Goal: Transaction & Acquisition: Purchase product/service

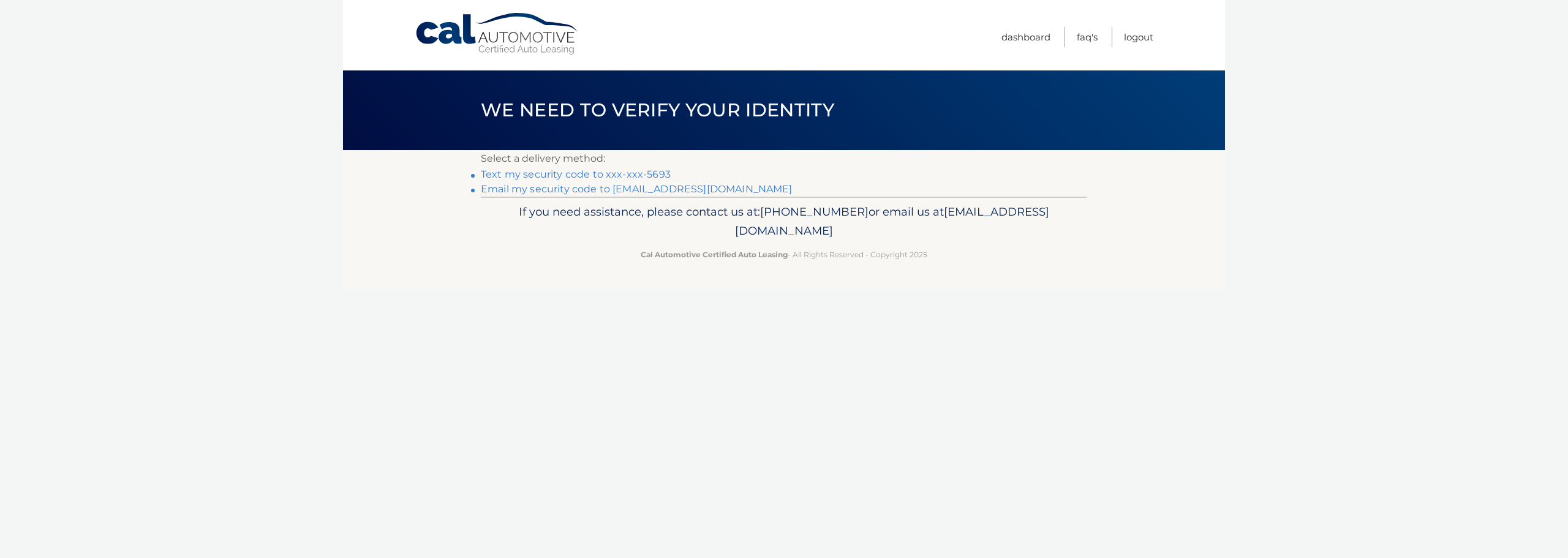
click at [656, 188] on link "Email my security code to f*******@nextwavelabsusa.com" at bounding box center [636, 188] width 311 height 12
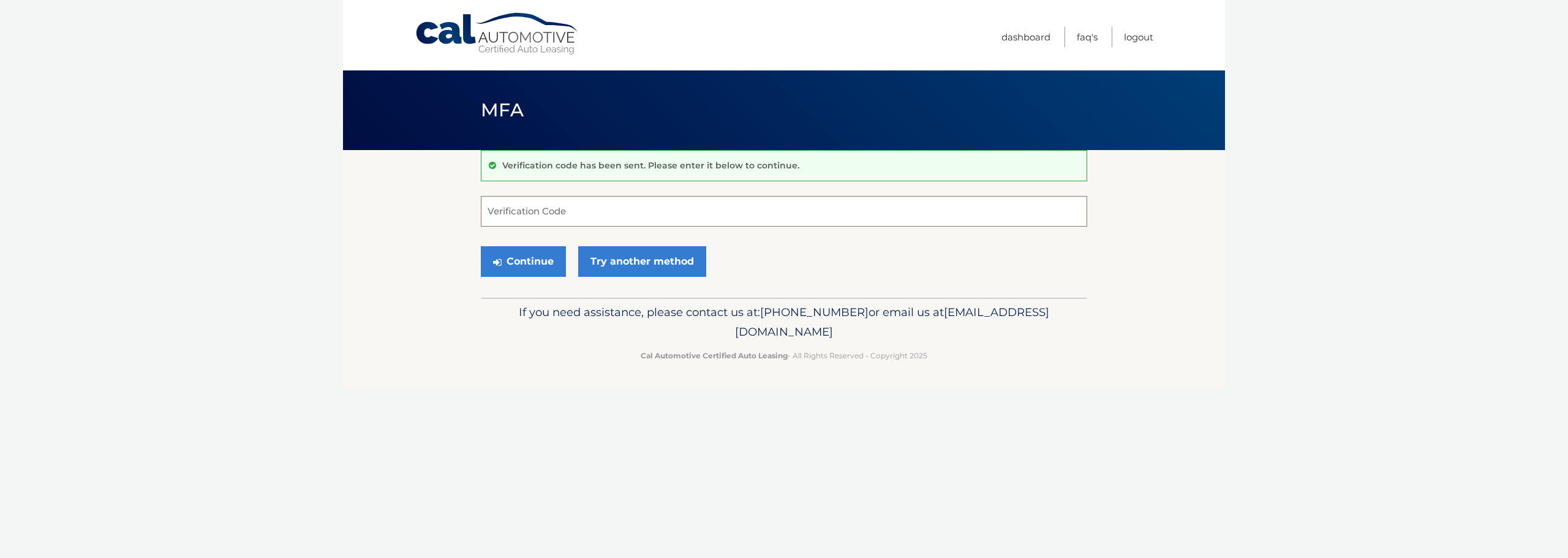
click at [758, 213] on input "Verification Code" at bounding box center [784, 211] width 606 height 31
type input "843106"
click at [481, 246] on button "Continue" at bounding box center [523, 261] width 85 height 31
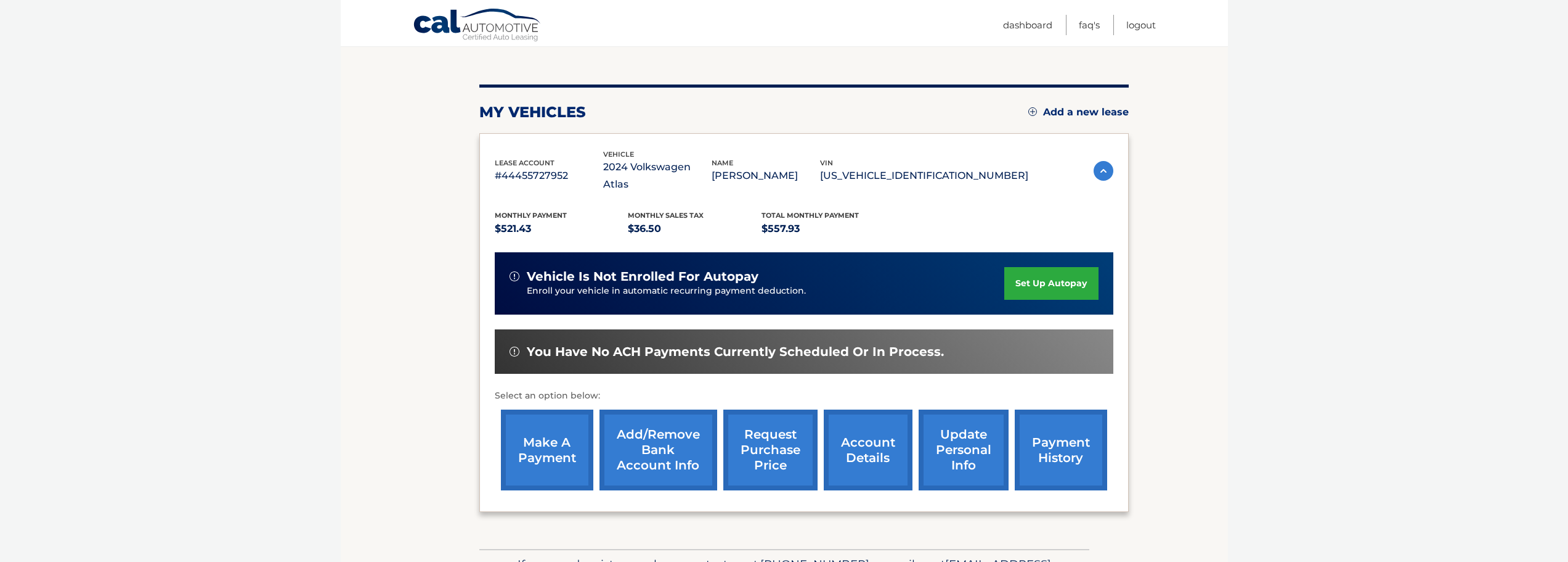
scroll to position [123, 0]
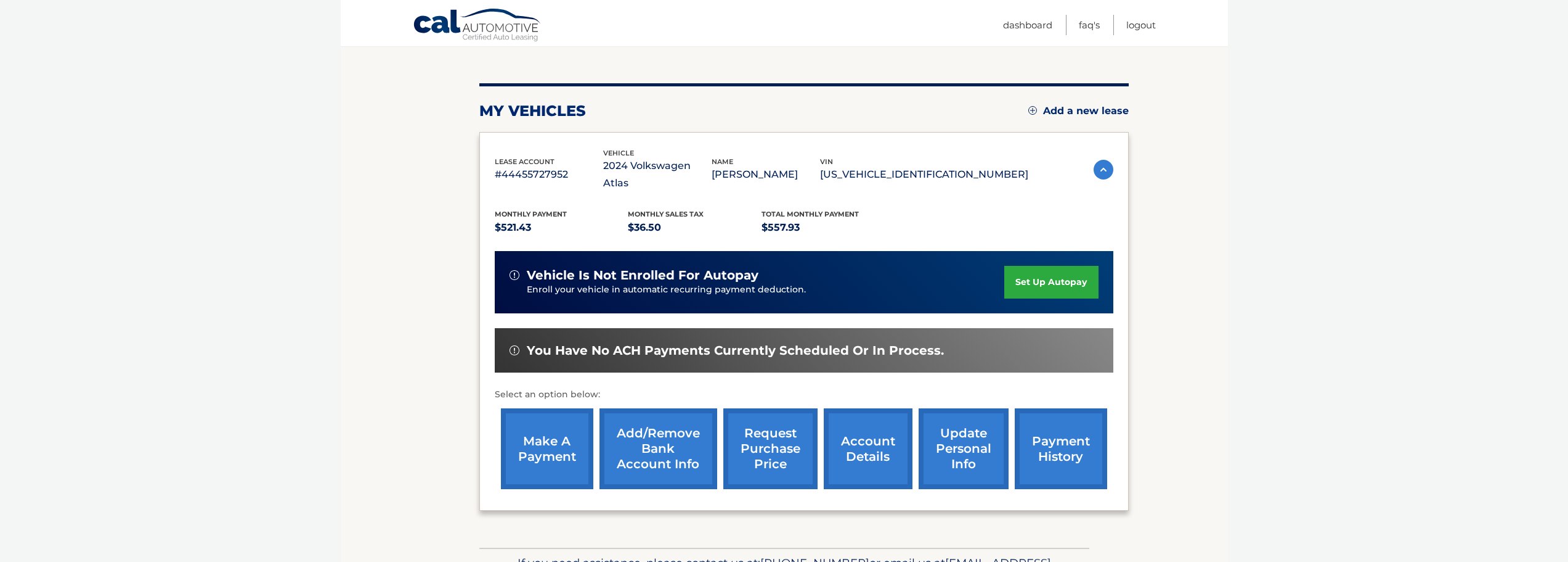
click at [548, 440] on link "make a payment" at bounding box center [547, 448] width 93 height 81
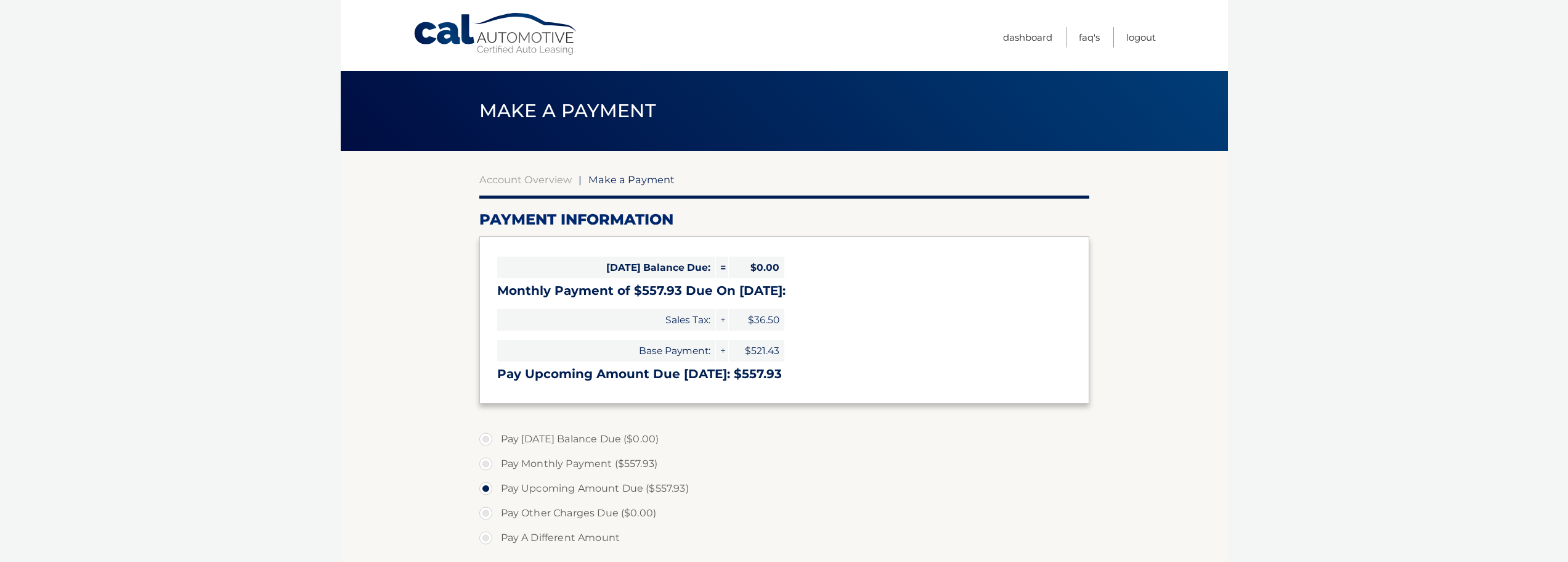
select select "MDFkNWRhMzItZjU0Ni00OWZhLThlYzItMGU3NjllNzllZGRm"
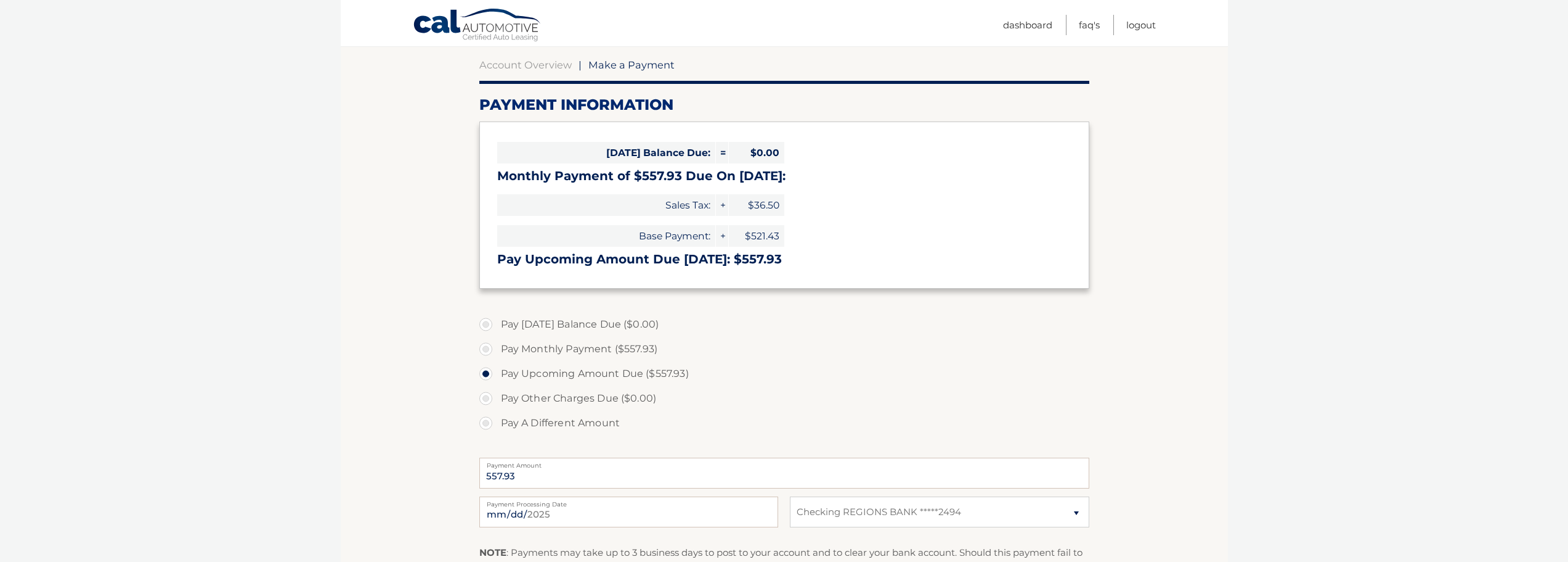
scroll to position [185, 0]
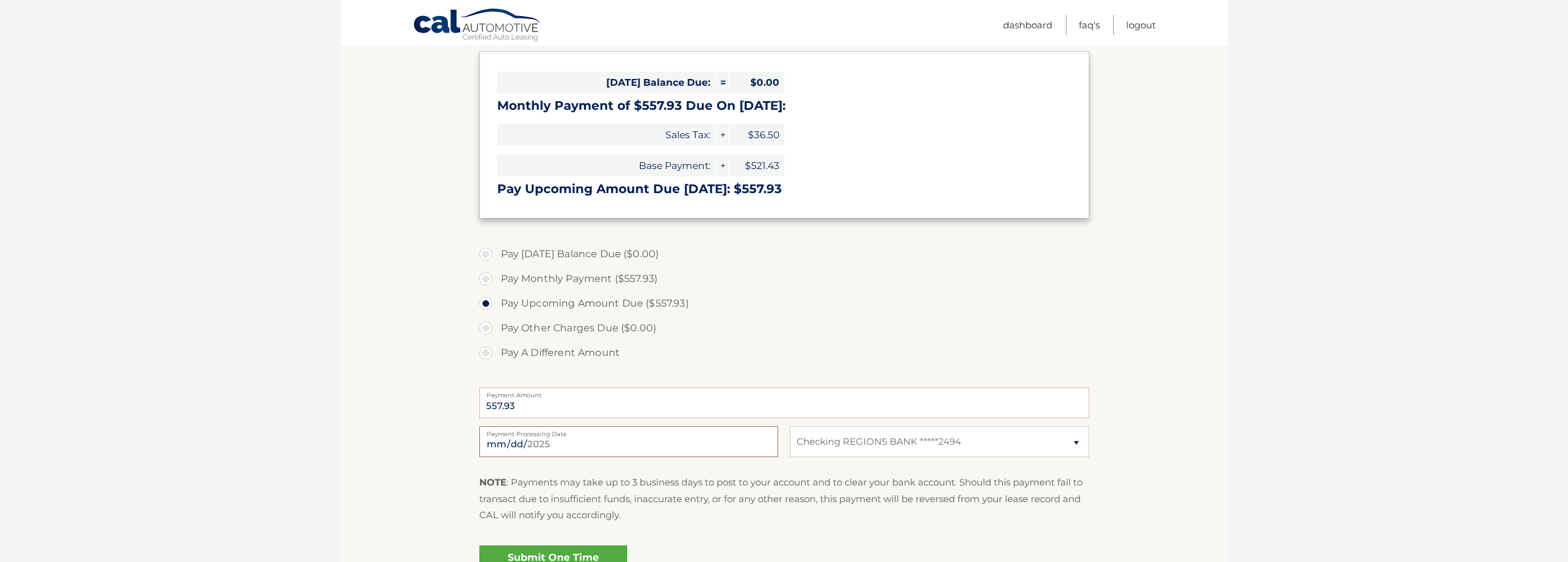
click at [555, 449] on input "2025-09-29" at bounding box center [629, 441] width 299 height 31
type input "2025-10-05"
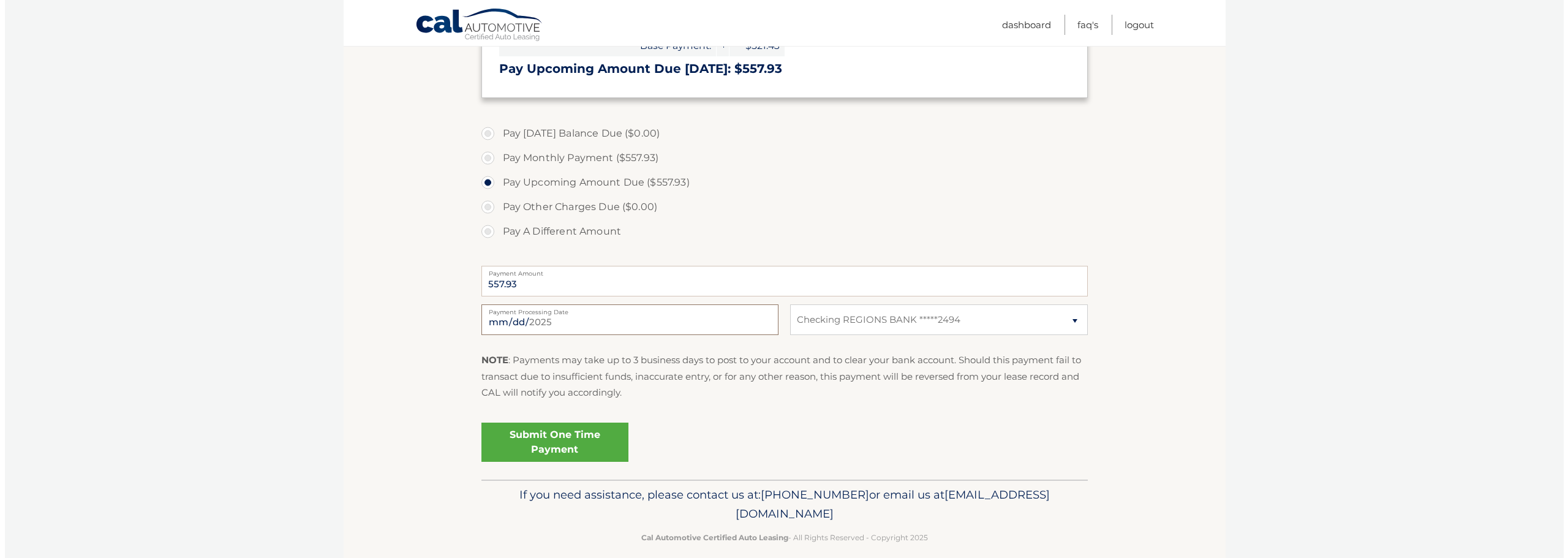
scroll to position [317, 0]
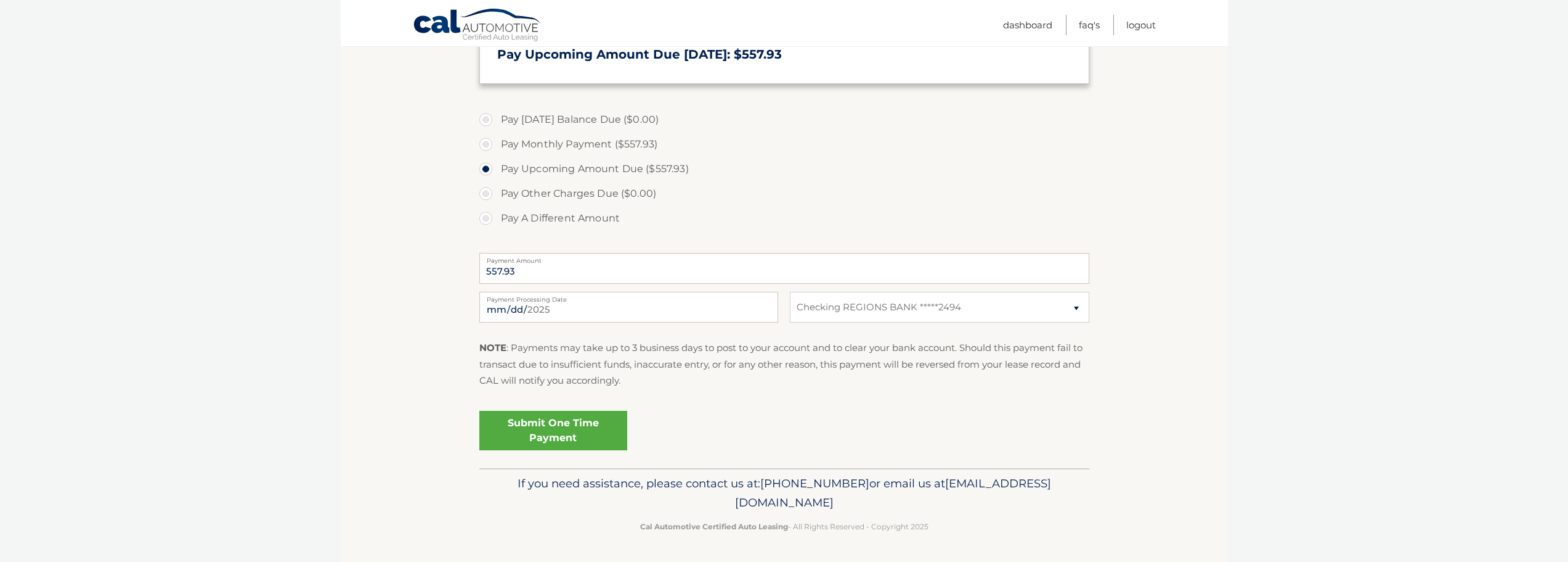
click at [535, 429] on link "Submit One Time Payment" at bounding box center [553, 430] width 148 height 39
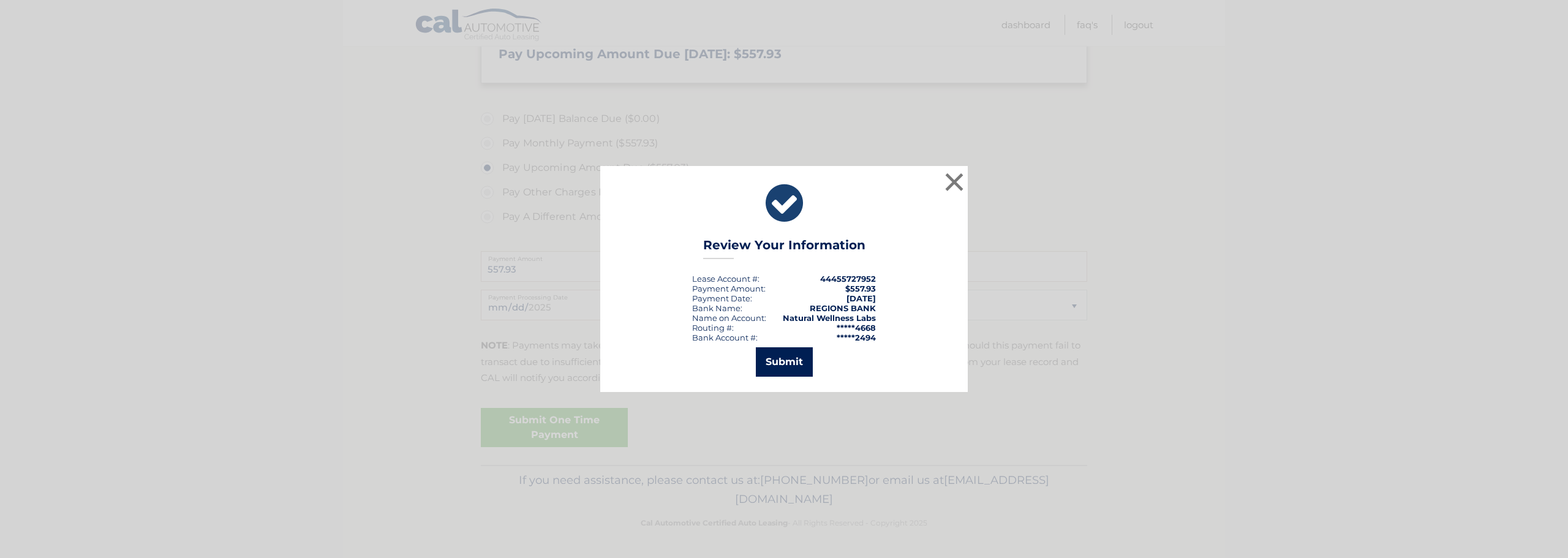
click at [786, 358] on button "Submit" at bounding box center [784, 361] width 57 height 29
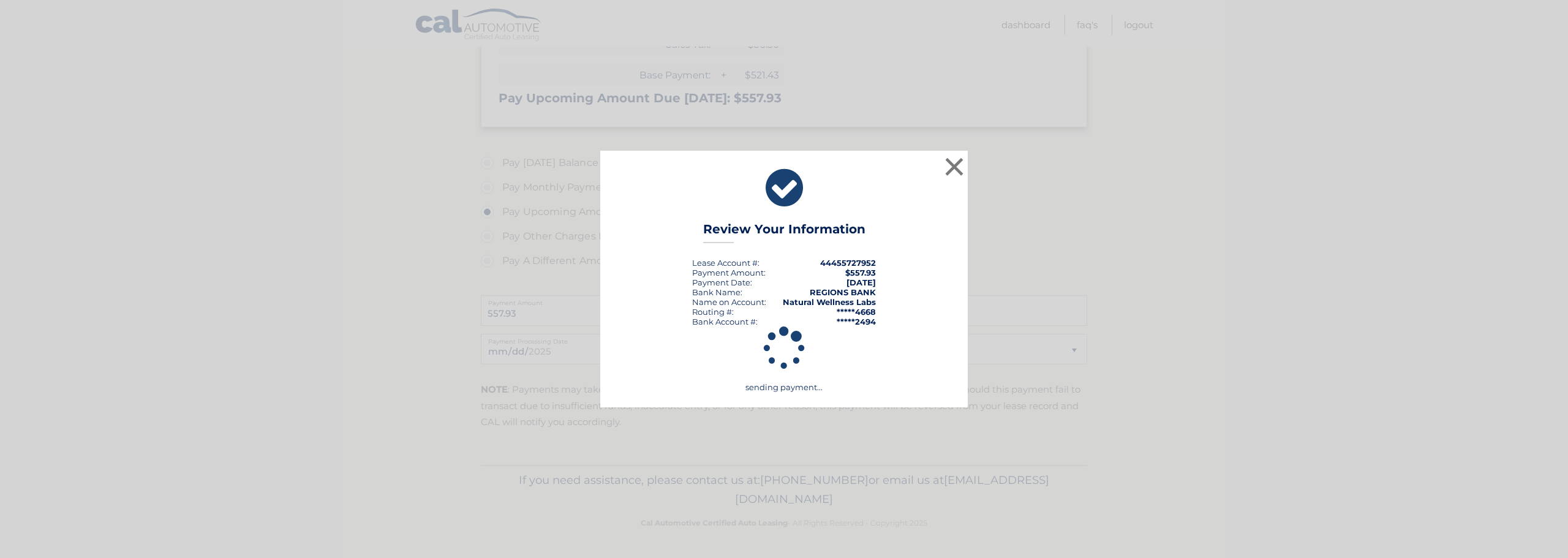
scroll to position [273, 0]
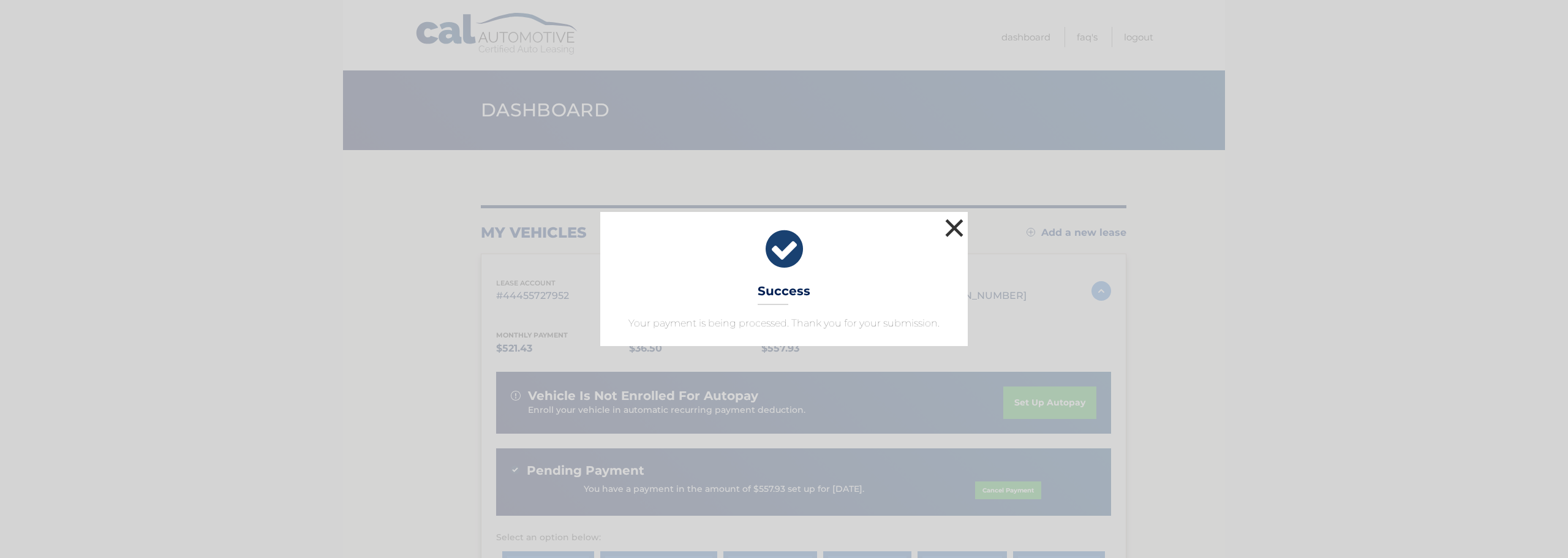
click at [958, 225] on button "×" at bounding box center [953, 228] width 24 height 24
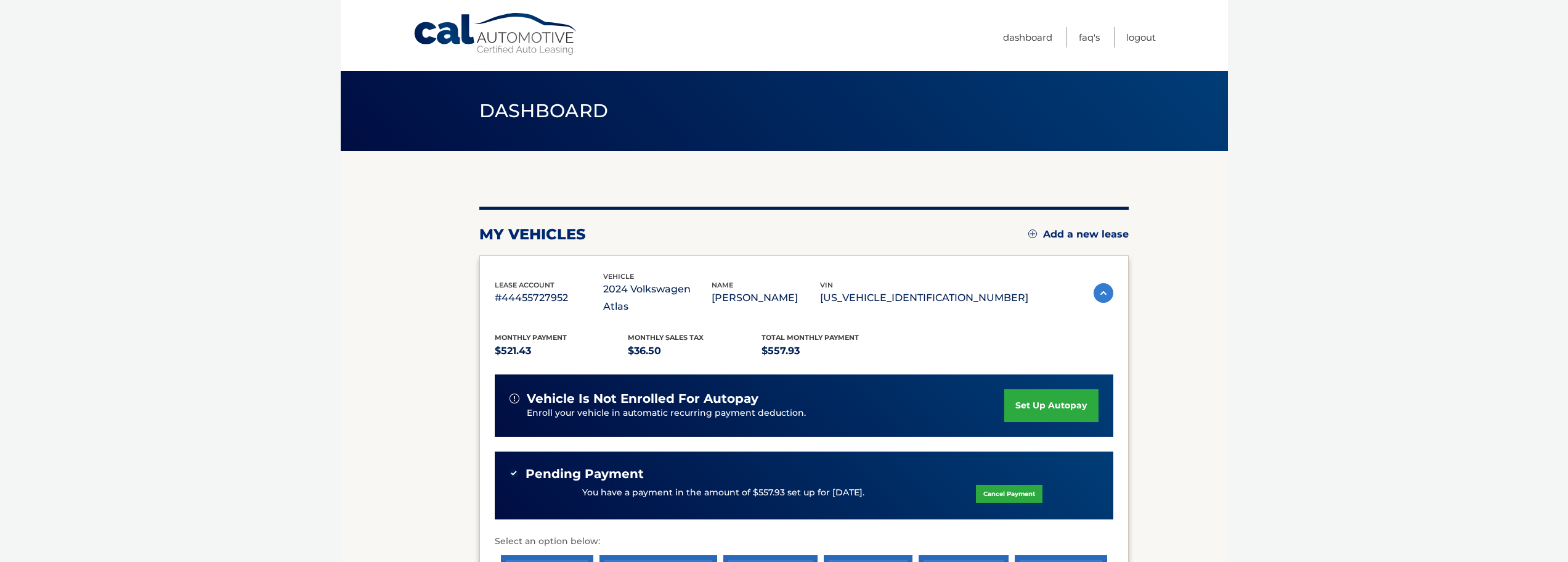
scroll to position [209, 0]
